Goal: Find specific page/section: Find specific page/section

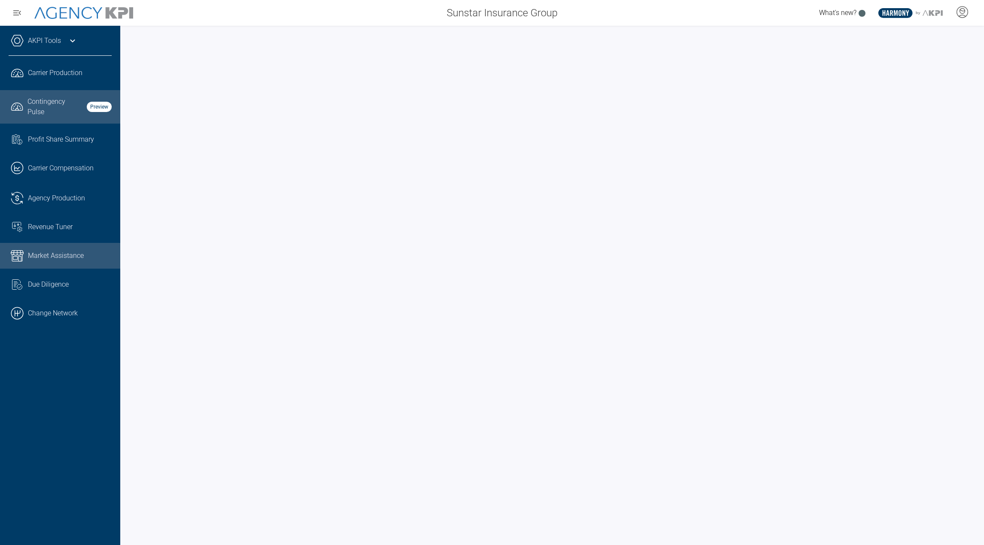
click at [69, 261] on span "Market Assistance" at bounding box center [56, 256] width 56 height 10
click at [46, 113] on span "Contingency Pulse" at bounding box center [54, 107] width 54 height 21
click at [67, 258] on span "Market Assistance" at bounding box center [56, 256] width 56 height 10
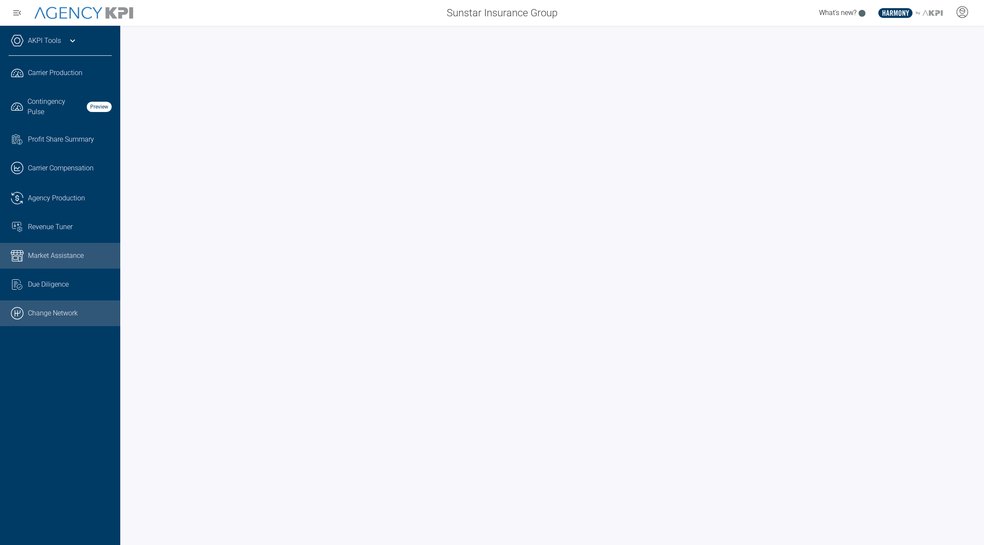
click at [44, 319] on link ".cls-1{fill:none;stroke:#000;stroke-linecap:round;stroke-linejoin:round;stroke-…" at bounding box center [60, 314] width 120 height 26
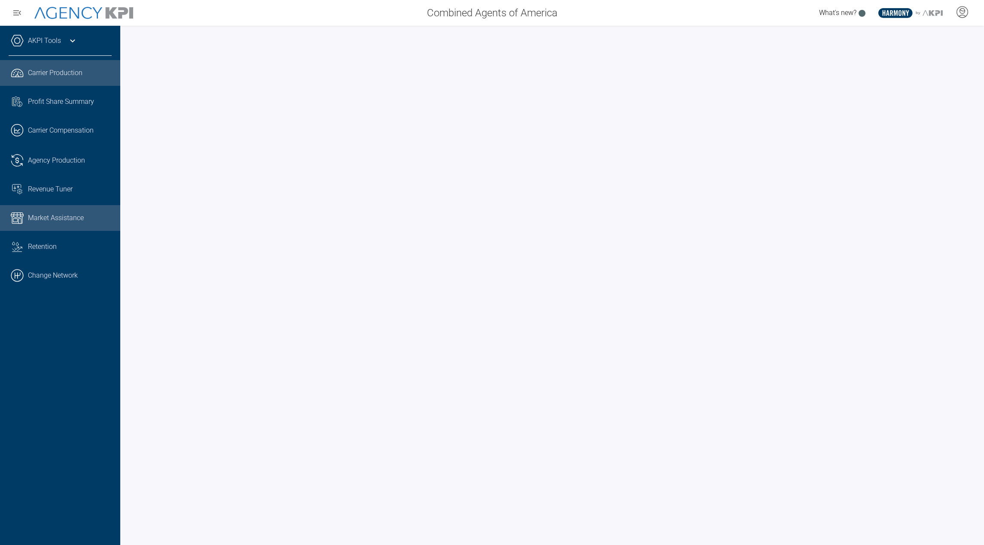
click at [52, 226] on link "Market Assistance" at bounding box center [60, 218] width 120 height 26
click at [50, 43] on link "AKPI Tools" at bounding box center [44, 41] width 33 height 10
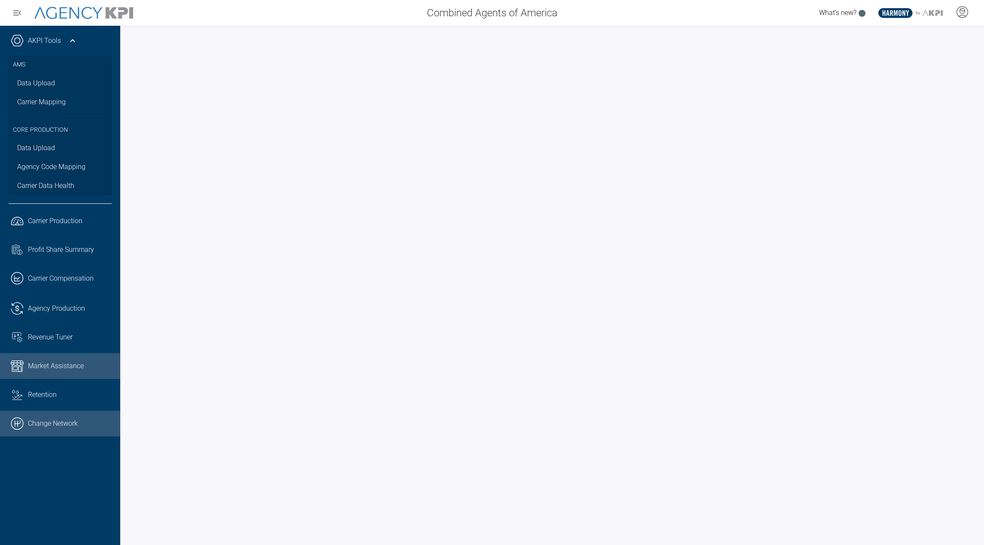
click at [43, 426] on link ".cls-1{fill:none;stroke:#000;stroke-linecap:round;stroke-linejoin:round;stroke-…" at bounding box center [60, 424] width 120 height 26
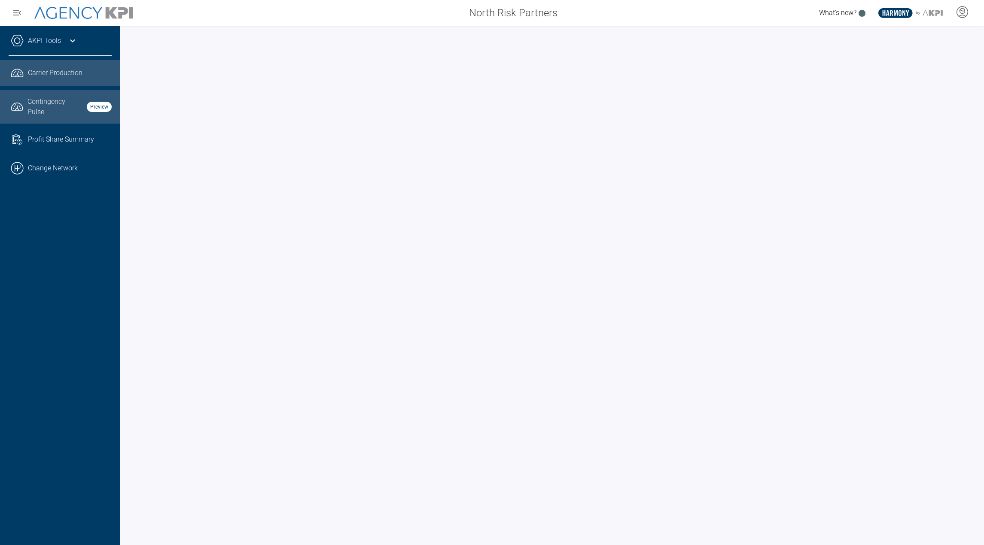
click at [45, 97] on span "Contingency Pulse" at bounding box center [54, 107] width 54 height 21
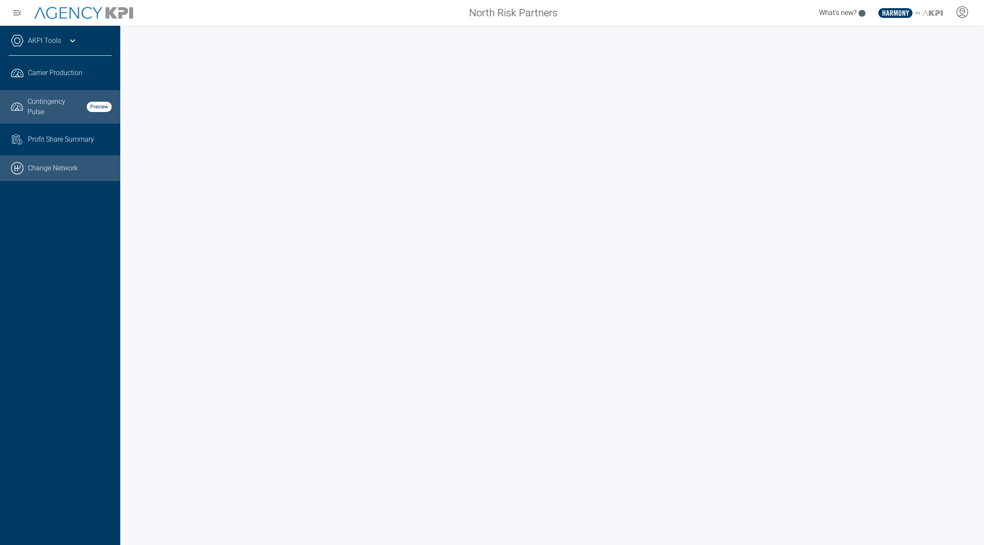
click at [49, 165] on link ".cls-1{fill:none;stroke:#000;stroke-linecap:round;stroke-linejoin:round;stroke-…" at bounding box center [60, 168] width 120 height 26
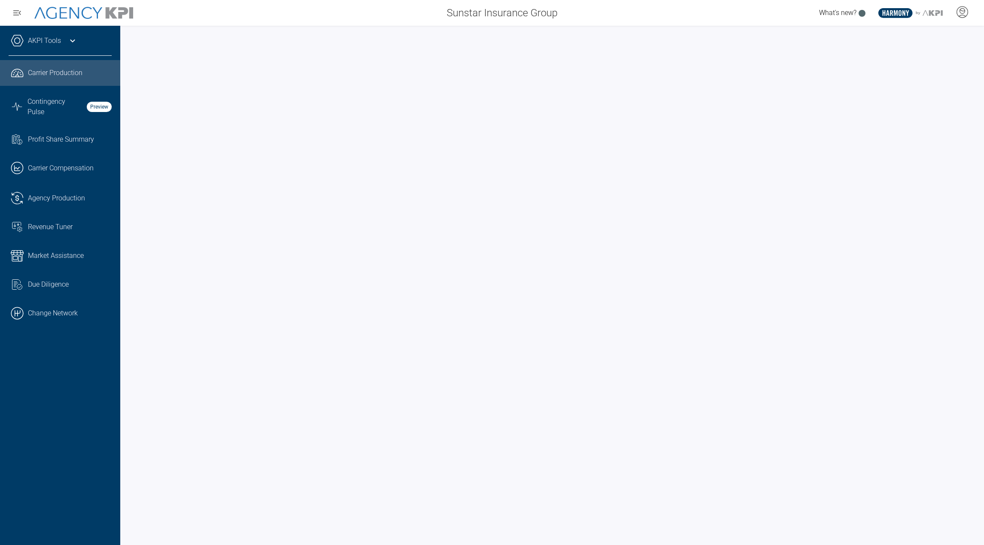
click at [46, 48] on div "AKPI Tools" at bounding box center [60, 44] width 103 height 21
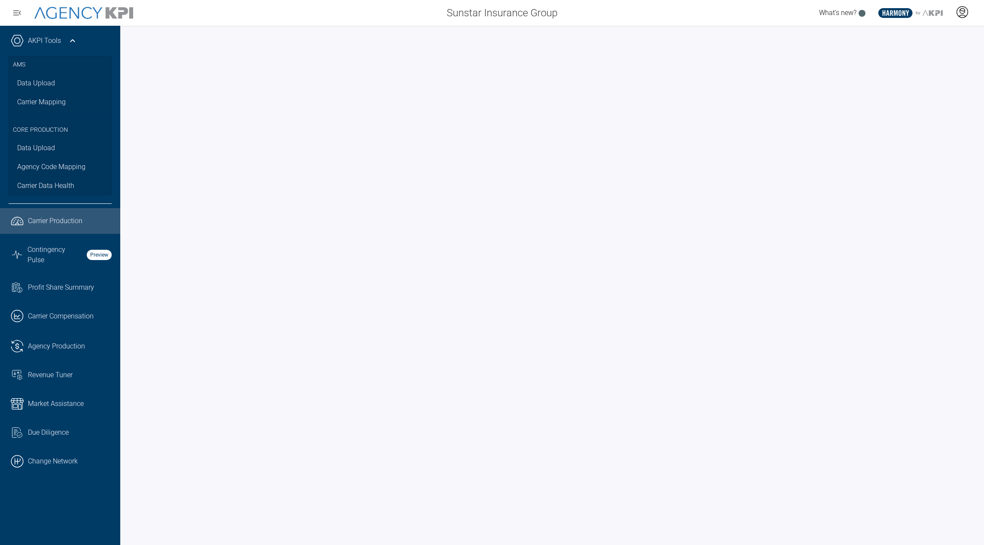
click at [965, 17] on icon at bounding box center [961, 11] width 11 height 11
click at [920, 38] on span "Admin Portal" at bounding box center [920, 36] width 37 height 7
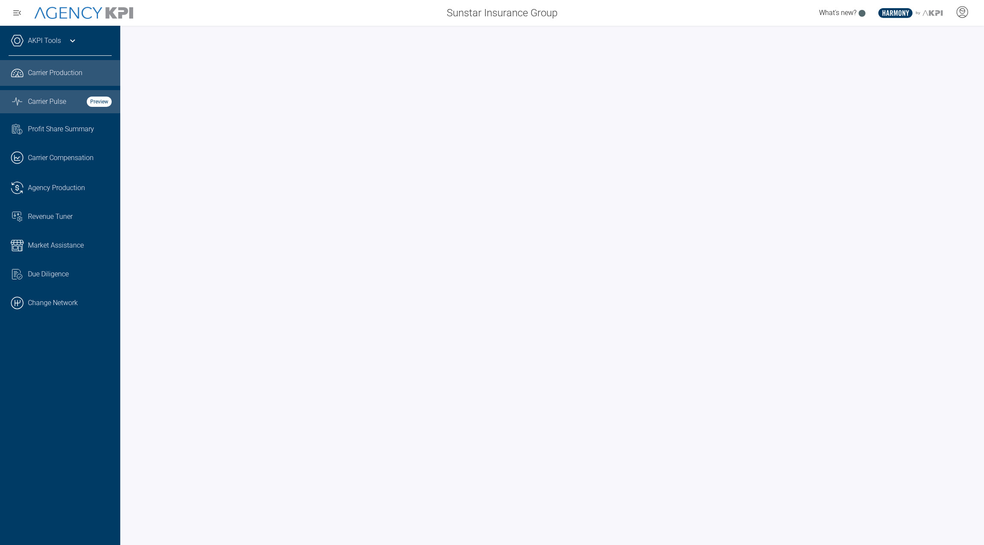
click at [66, 103] on span "Carrier Pulse" at bounding box center [47, 102] width 38 height 10
click at [968, 17] on div at bounding box center [961, 13] width 21 height 20
click at [809, 25] on div "Sunstar Insurance Group What's new? .st0{fill:#003B66;} .st1{fill:#FFFFFF;} .st…" at bounding box center [492, 13] width 984 height 26
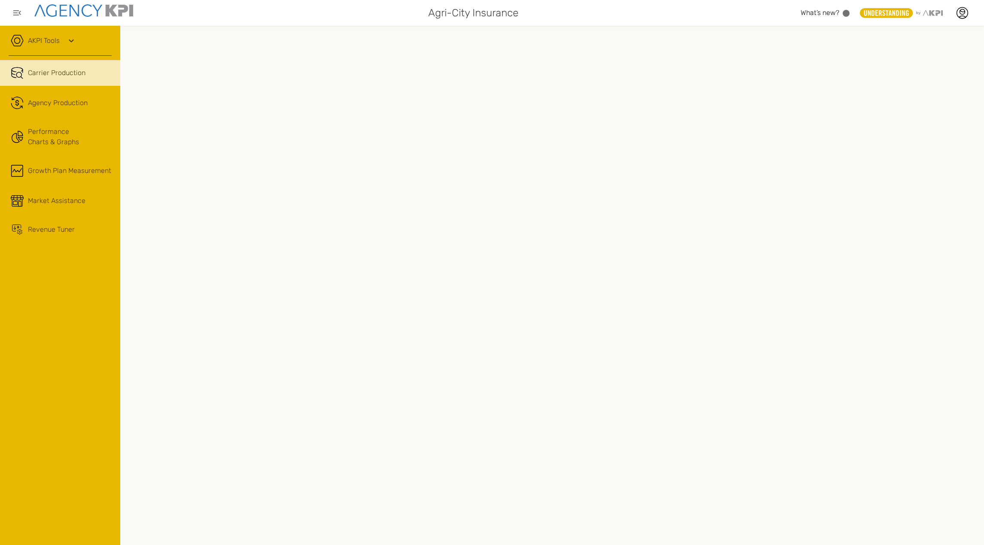
click at [60, 42] on div "AKPI Tools" at bounding box center [60, 44] width 103 height 21
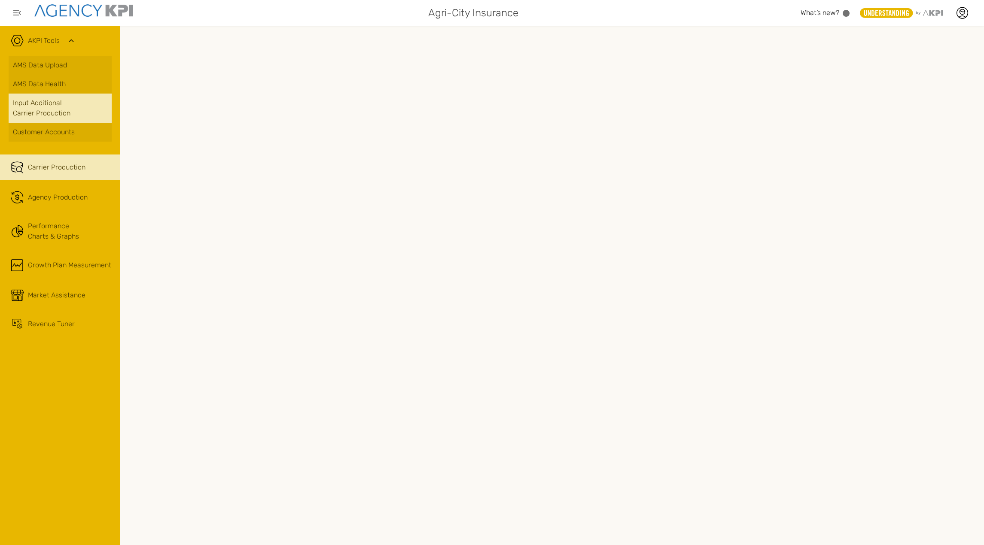
click at [56, 109] on link "Input Additional Carrier Production" at bounding box center [60, 108] width 103 height 29
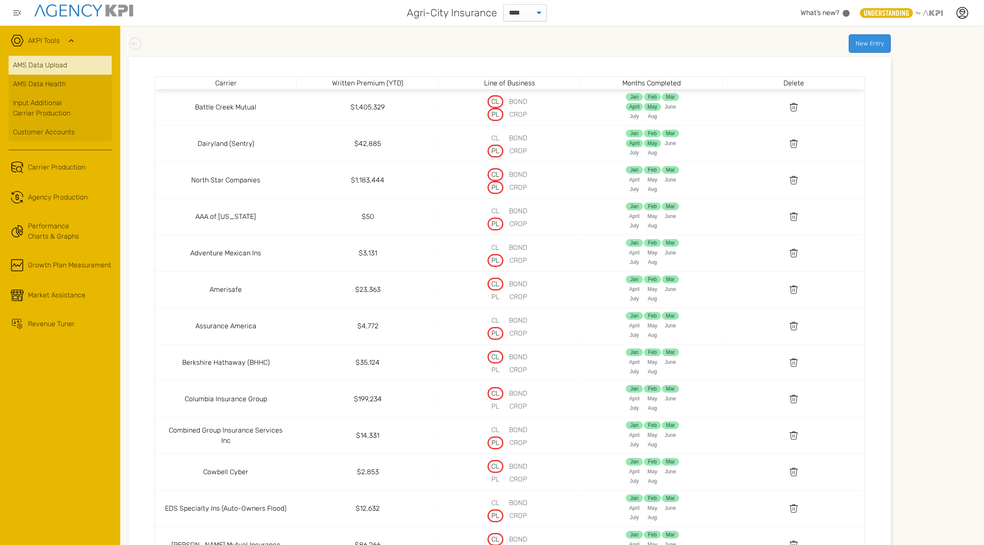
click at [52, 60] on link "AMS Data Upload" at bounding box center [60, 65] width 103 height 19
